Goal: Use online tool/utility: Utilize a website feature to perform a specific function

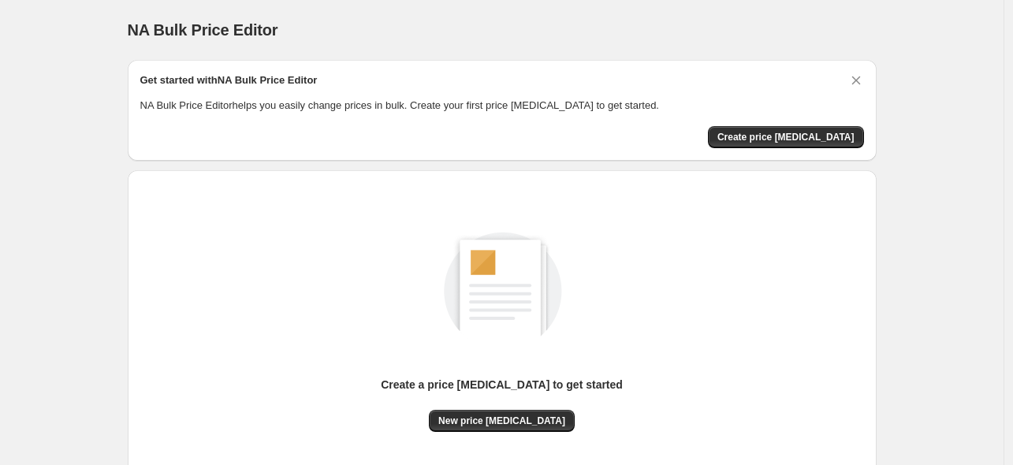
click at [802, 149] on div "Get started with NA Bulk Price Editor NA Bulk Price Editor helps you easily cha…" at bounding box center [502, 110] width 749 height 101
click at [813, 134] on span "Create price [MEDICAL_DATA]" at bounding box center [785, 137] width 137 height 13
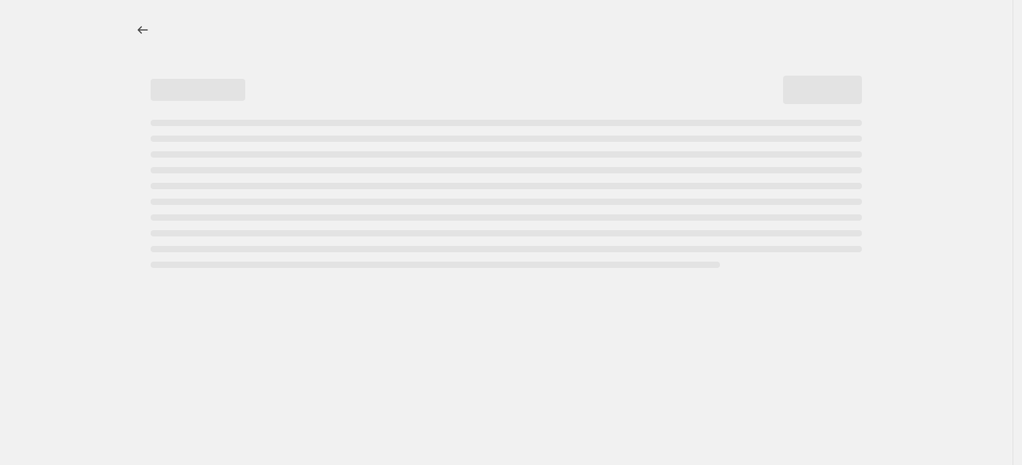
select select "percentage"
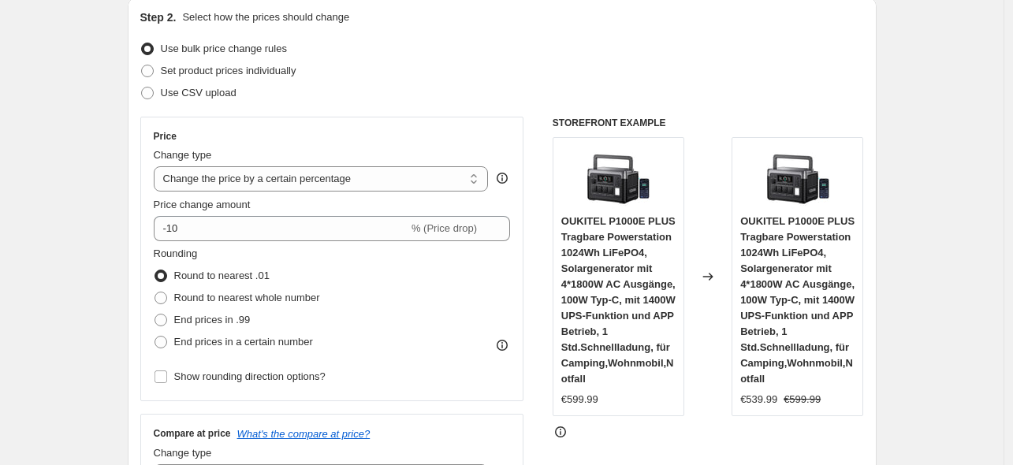
scroll to position [236, 0]
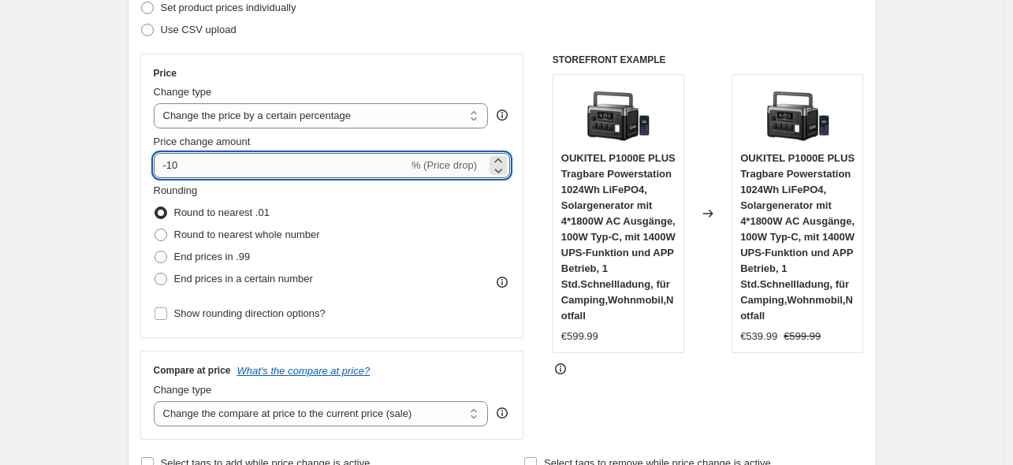
click at [254, 162] on input "-10" at bounding box center [281, 165] width 255 height 25
type input "-1"
type input "-35"
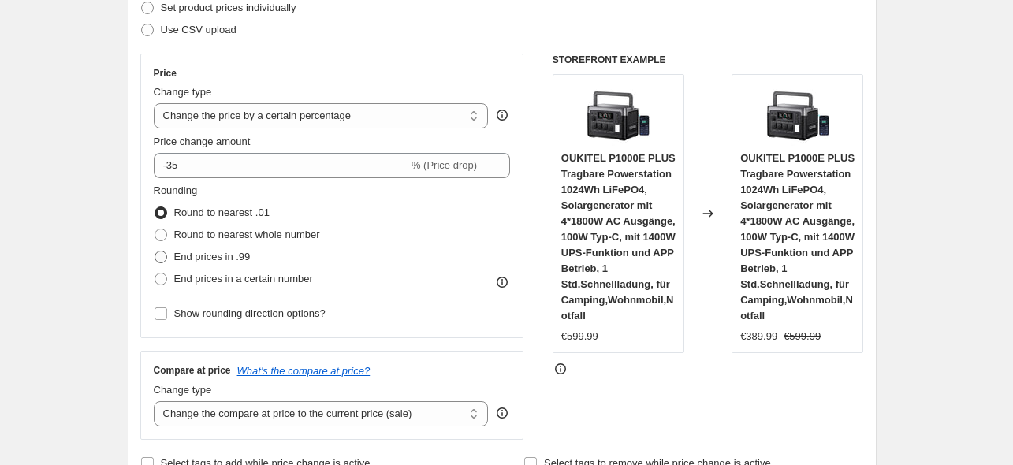
click at [230, 262] on span "End prices in .99" at bounding box center [212, 257] width 76 height 12
click at [155, 251] on input "End prices in .99" at bounding box center [154, 251] width 1 height 1
radio input "true"
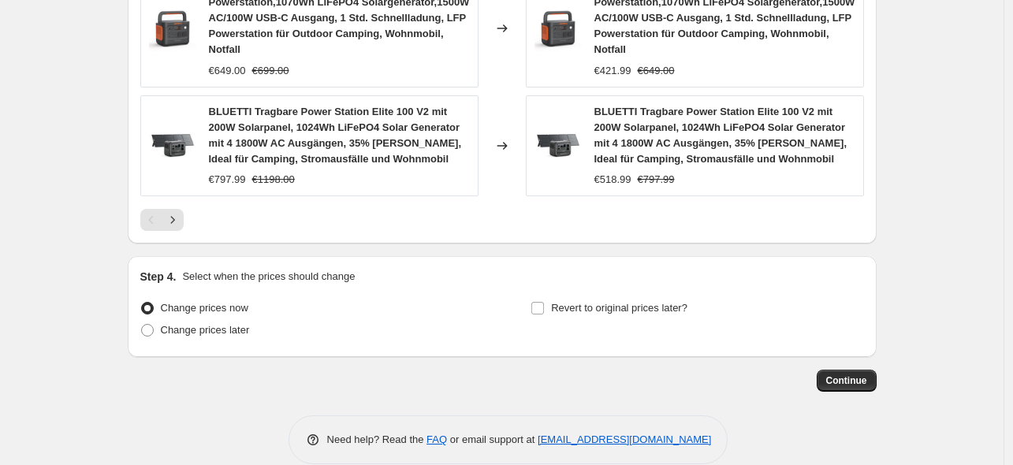
scroll to position [1339, 0]
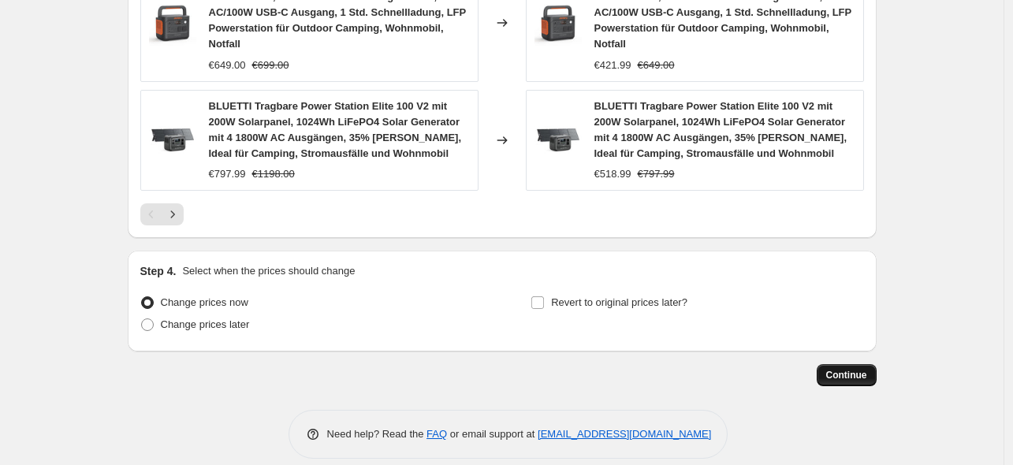
click at [851, 369] on span "Continue" at bounding box center [846, 375] width 41 height 13
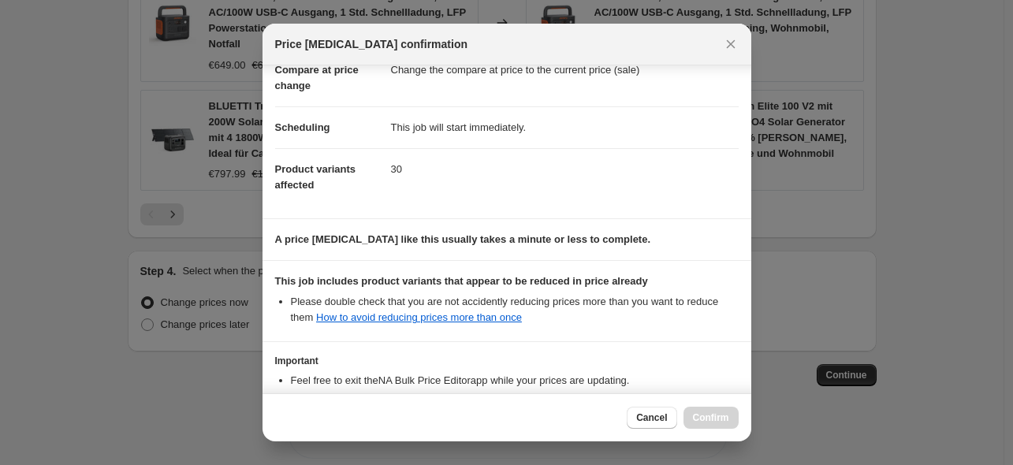
scroll to position [196, 0]
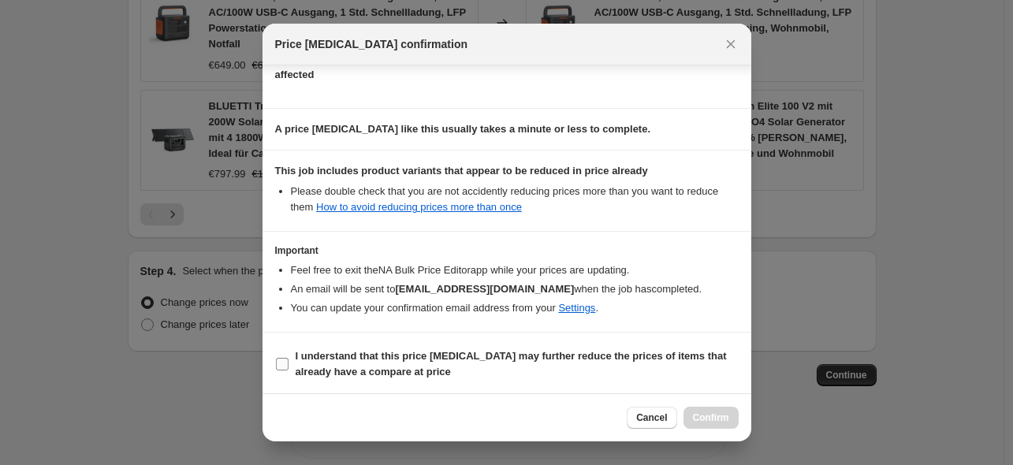
click at [332, 363] on b "I understand that this price [MEDICAL_DATA] may further reduce the prices of it…" at bounding box center [511, 364] width 431 height 28
click at [288, 363] on input "I understand that this price [MEDICAL_DATA] may further reduce the prices of it…" at bounding box center [282, 364] width 13 height 13
checkbox input "true"
click at [709, 415] on span "Confirm" at bounding box center [711, 417] width 36 height 13
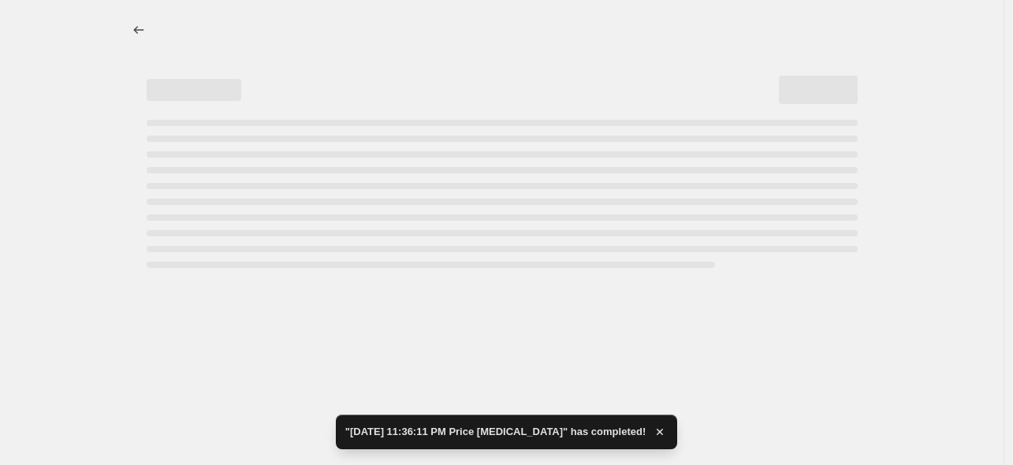
select select "percentage"
